Goal: Communication & Community: Answer question/provide support

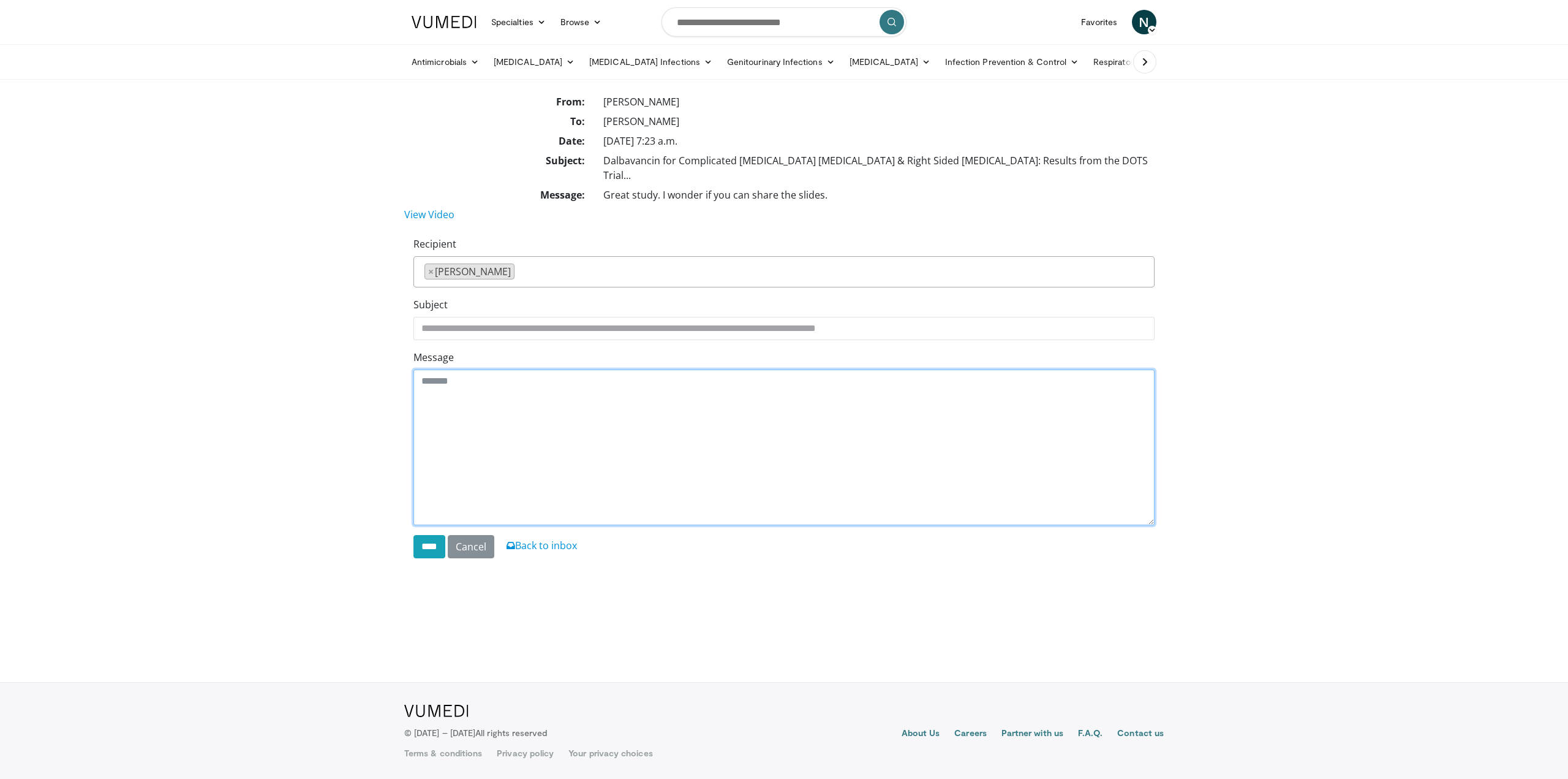
click at [465, 383] on textarea "Message" at bounding box center [784, 447] width 741 height 155
paste textarea "**********"
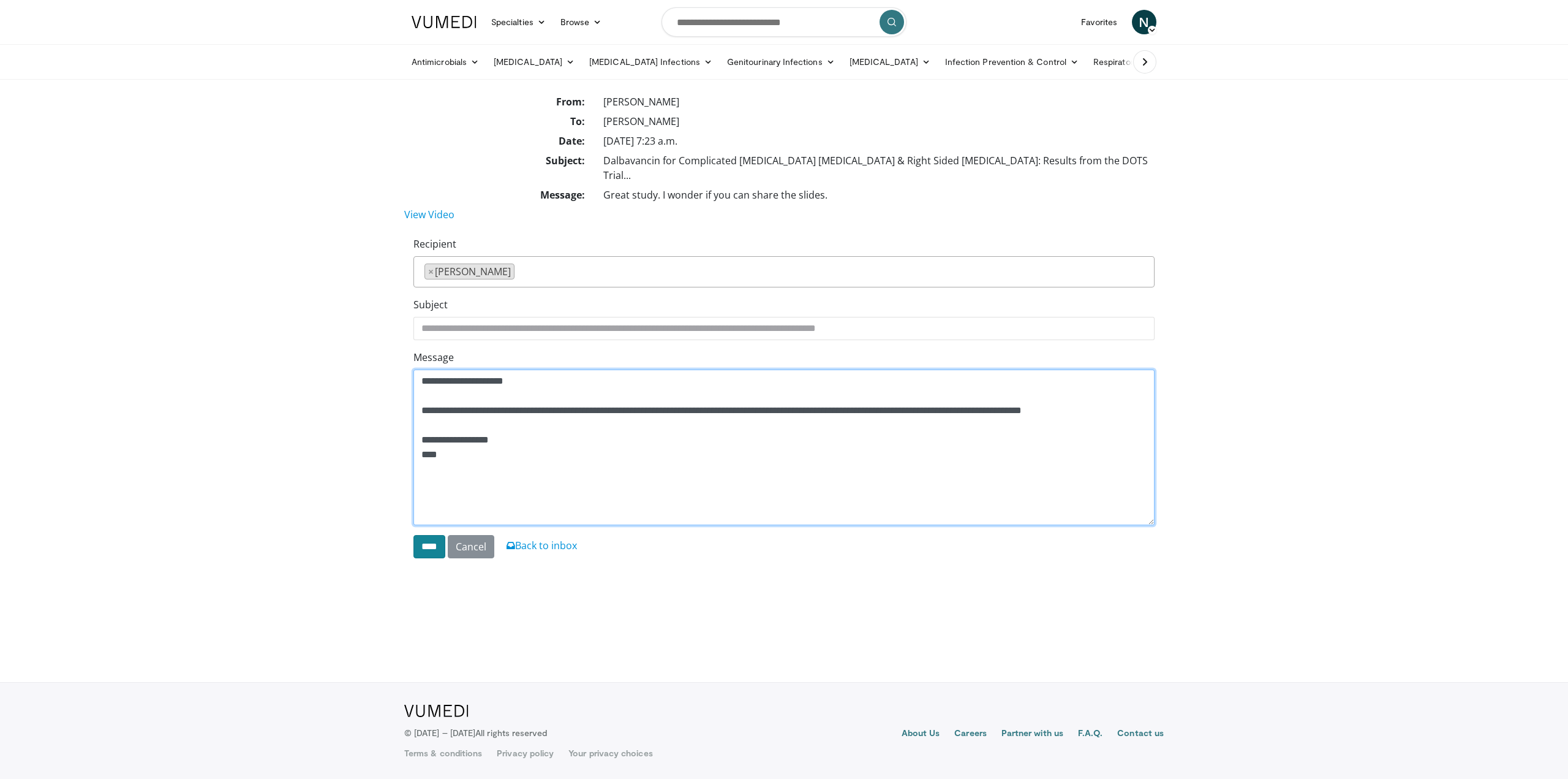
type textarea "**********"
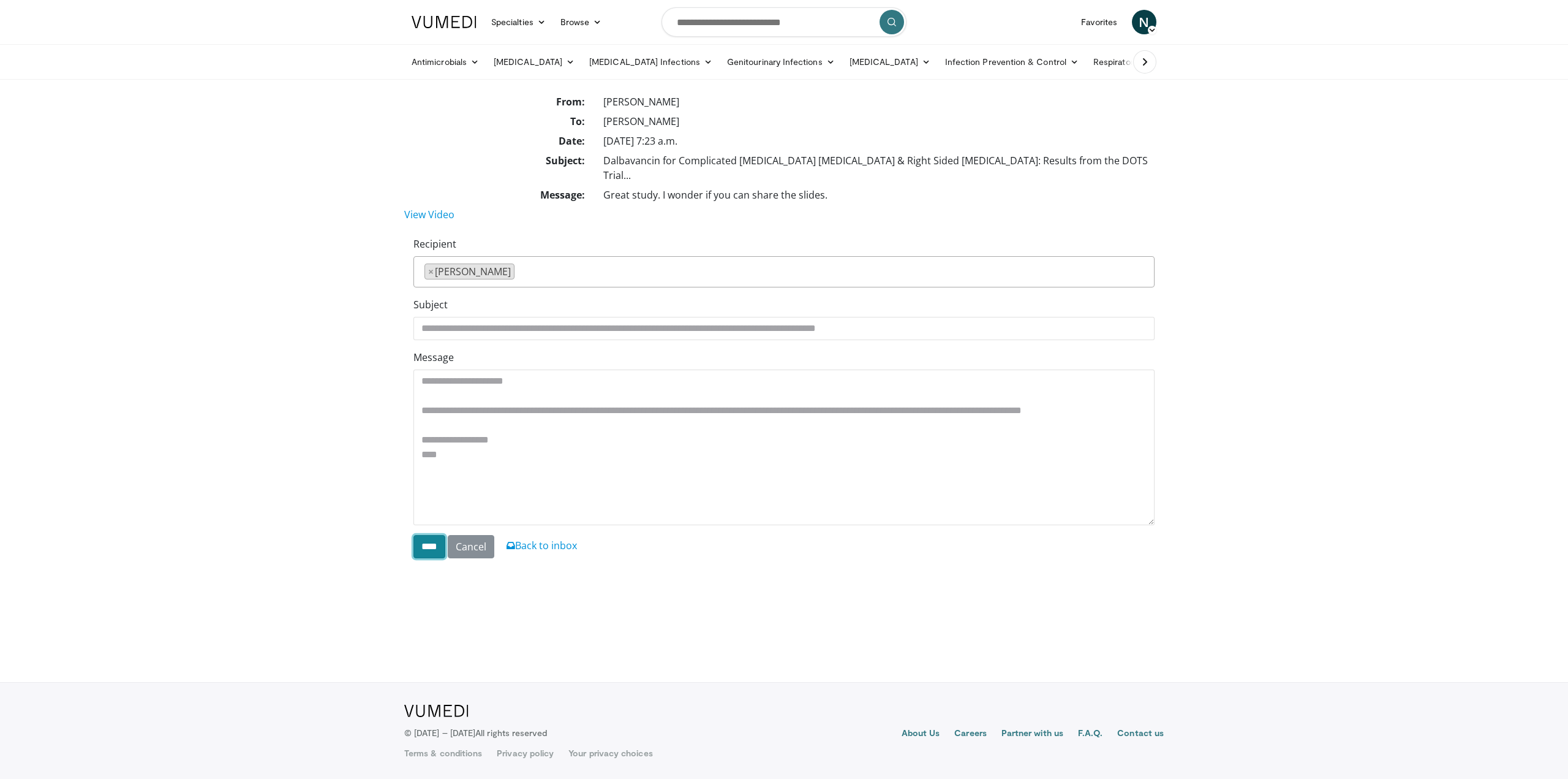
click at [427, 535] on input "****" at bounding box center [428, 547] width 31 height 23
